Goal: Navigation & Orientation: Find specific page/section

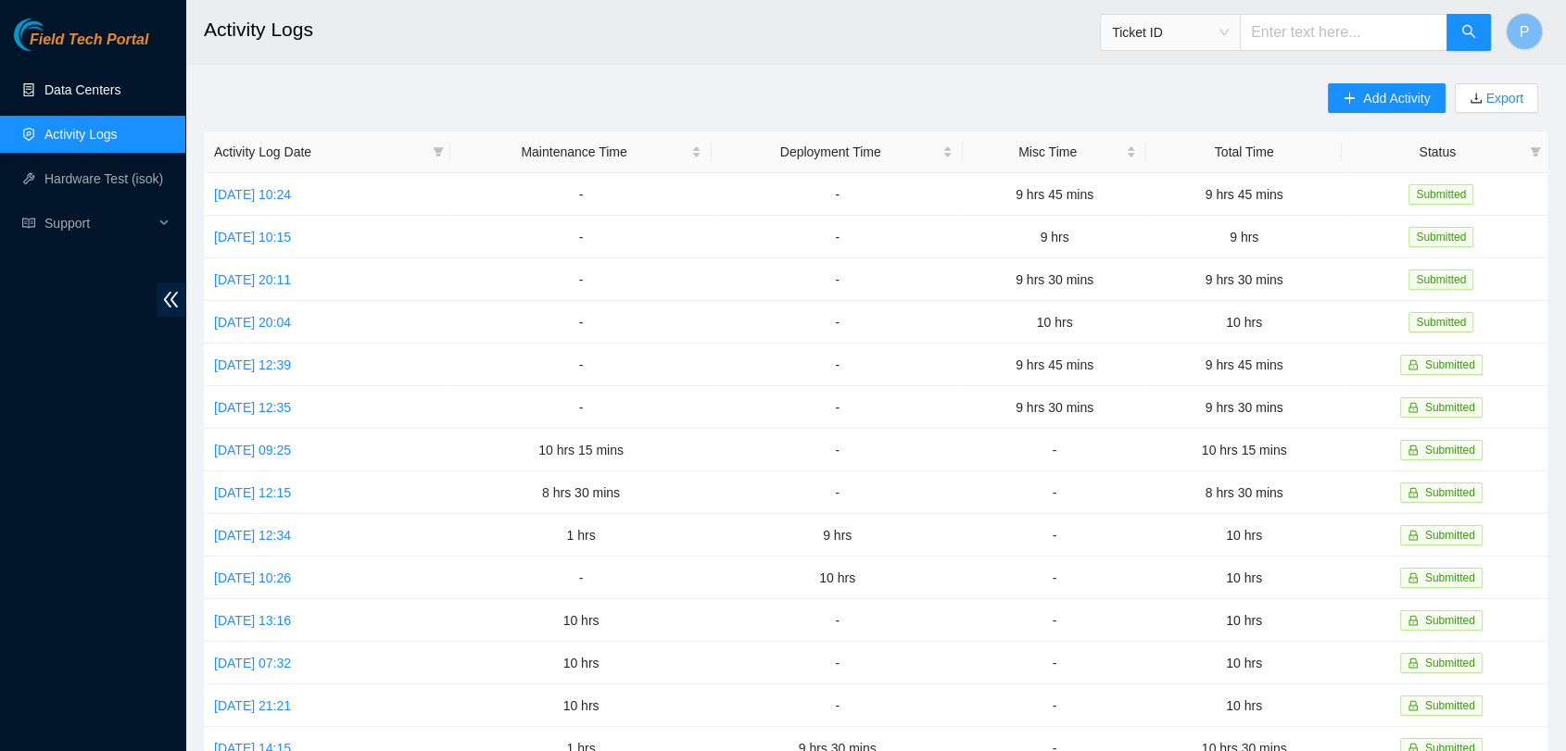
click at [120, 97] on link "Data Centers" at bounding box center [82, 89] width 76 height 15
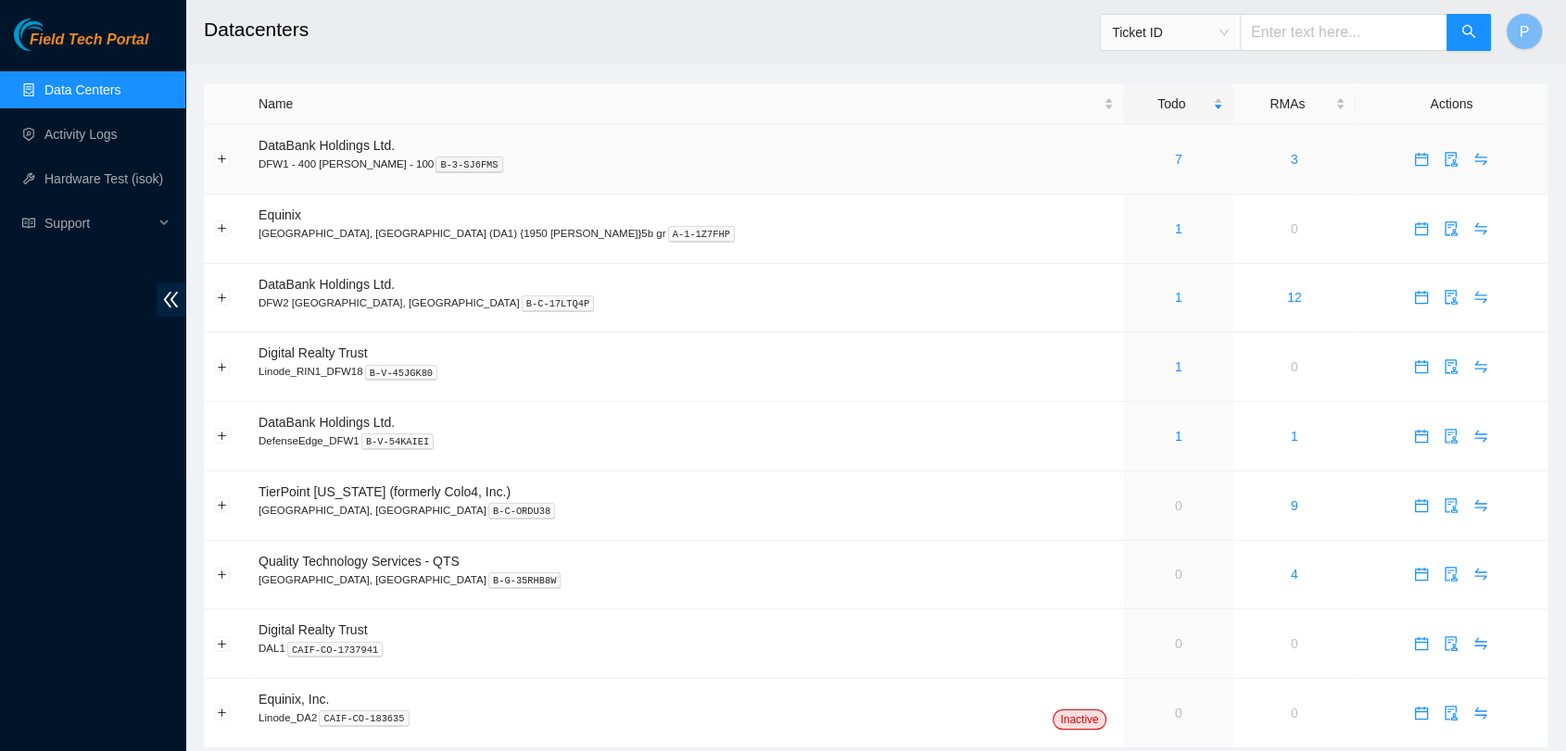
click at [1134, 165] on div "7" at bounding box center [1178, 159] width 89 height 20
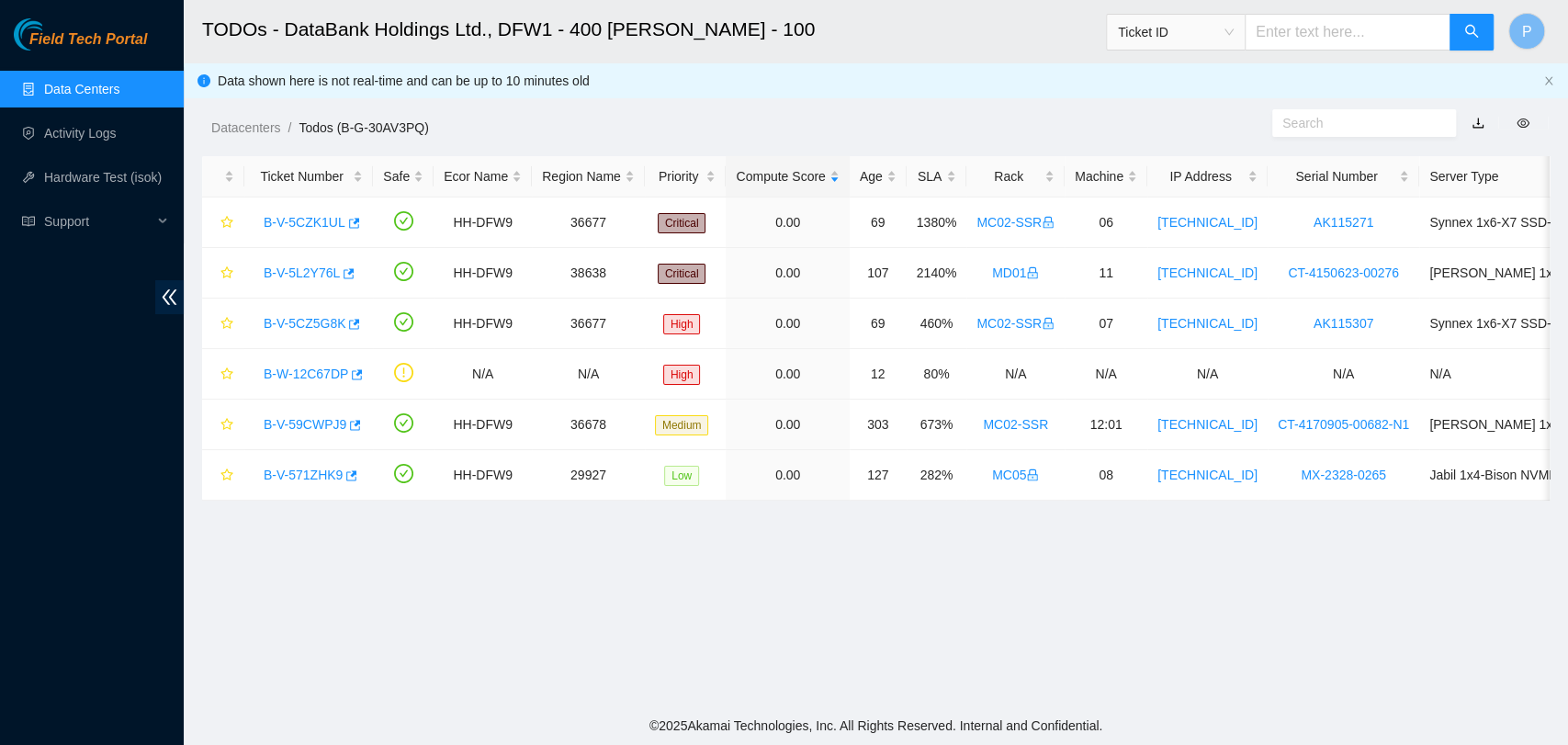
click at [119, 81] on link "Data Centers" at bounding box center [81, 88] width 75 height 15
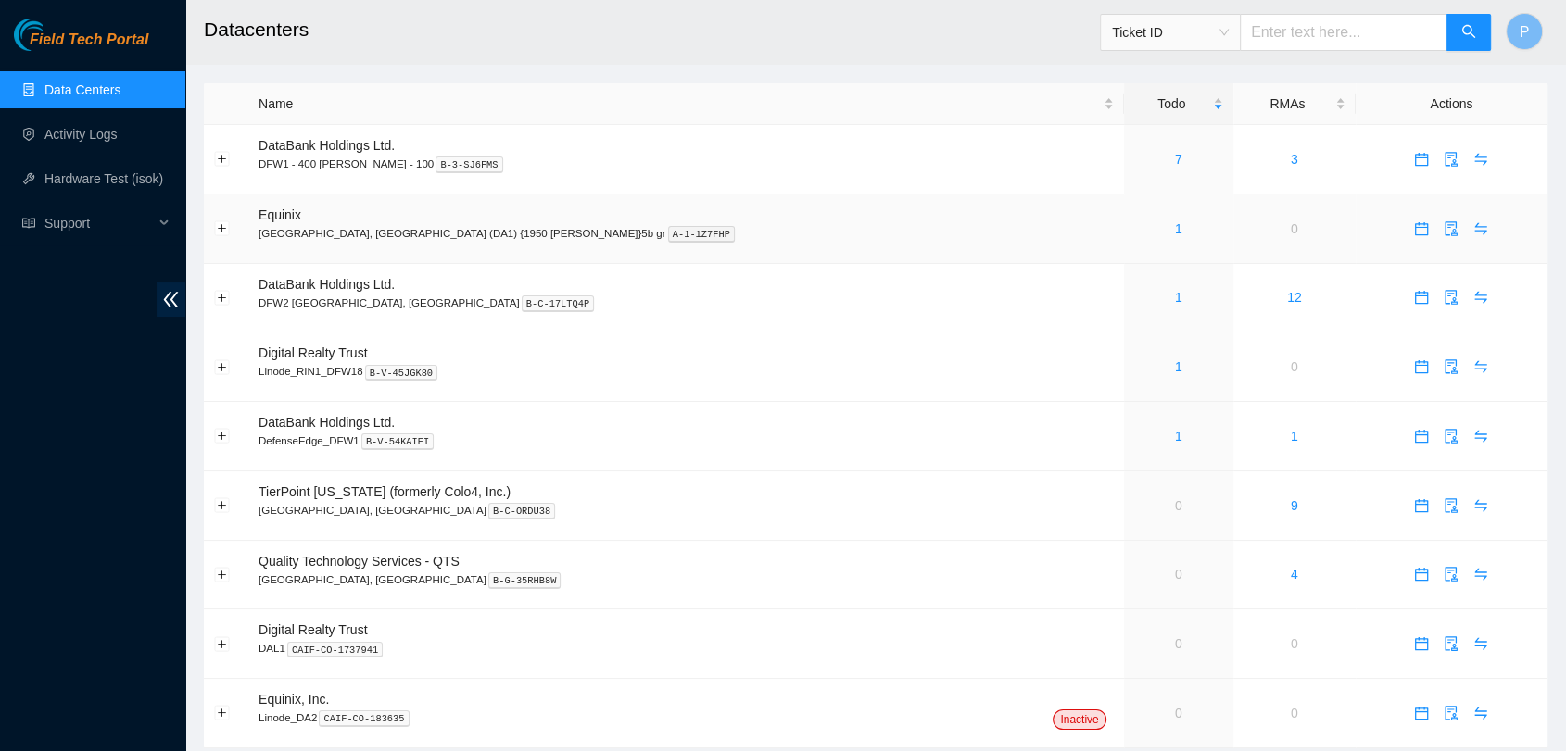
click at [1124, 204] on td "1" at bounding box center [1178, 229] width 109 height 69
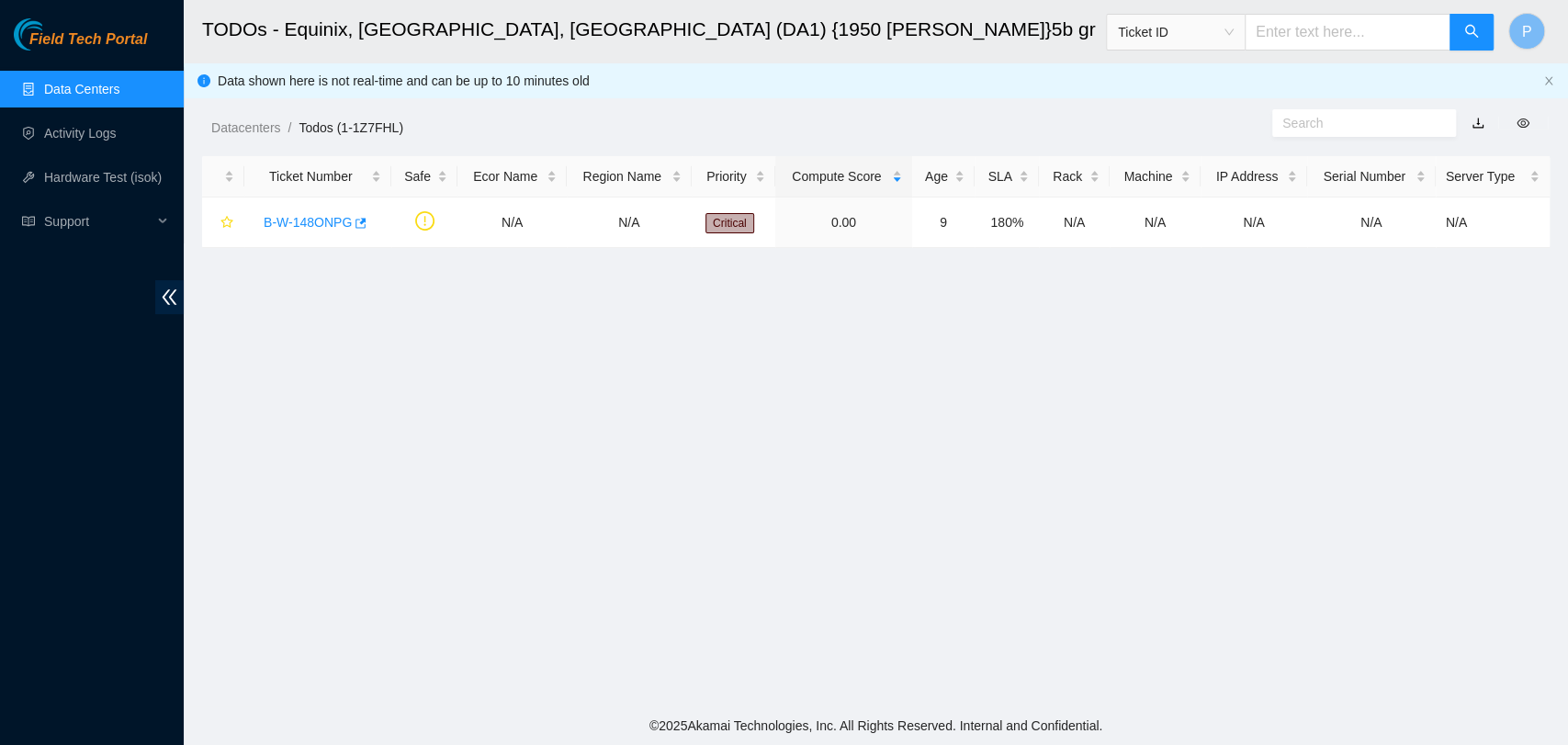
click at [119, 81] on link "Data Centers" at bounding box center [81, 88] width 75 height 15
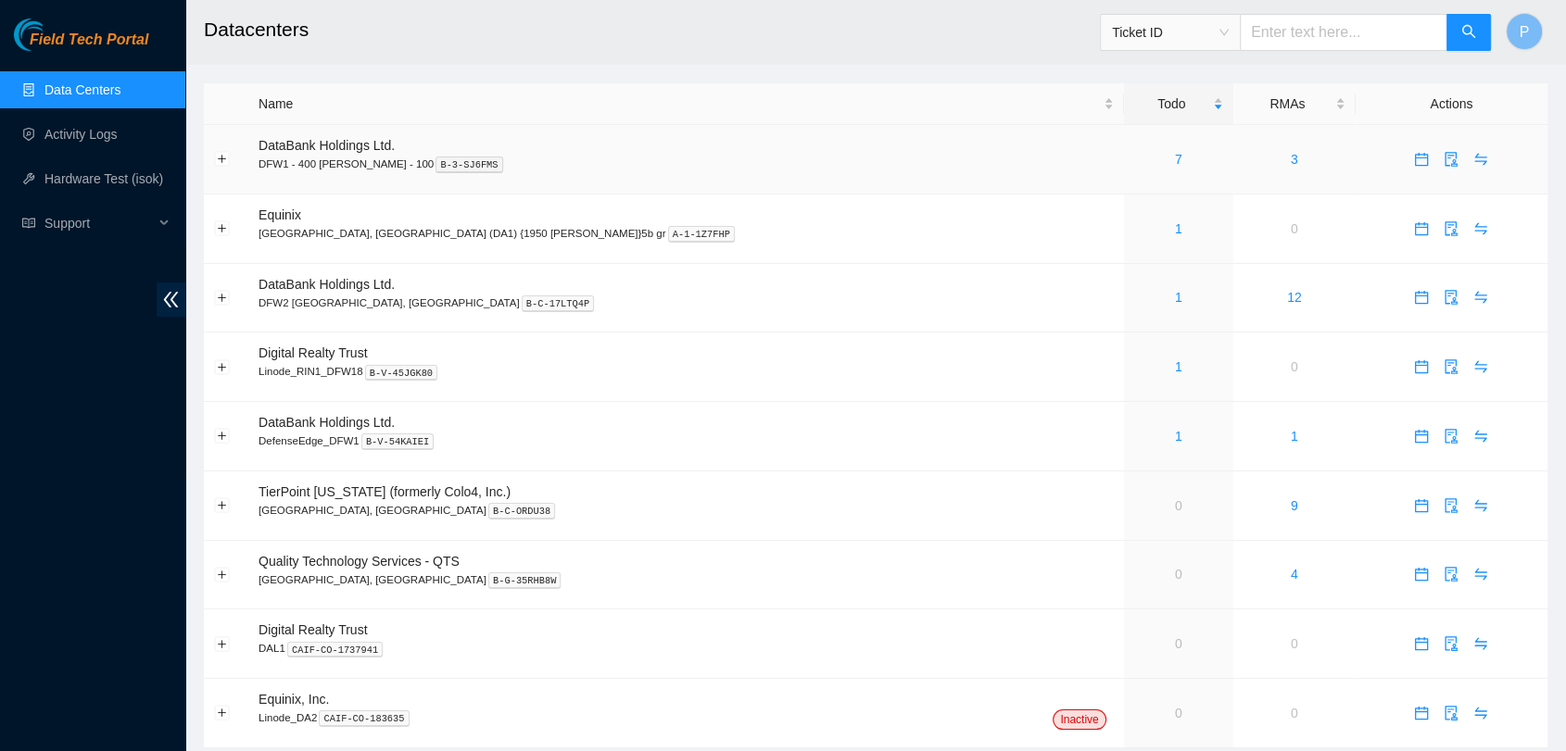
click at [1134, 149] on div "7" at bounding box center [1178, 159] width 89 height 20
